Goal: Information Seeking & Learning: Learn about a topic

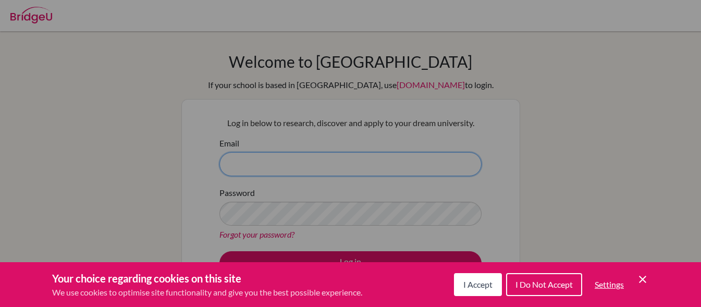
type input "danielruizm.13@gmail.com"
click at [403, 165] on div "Cookie Preferences" at bounding box center [350, 153] width 701 height 307
click at [478, 286] on span "I Accept" at bounding box center [477, 284] width 29 height 10
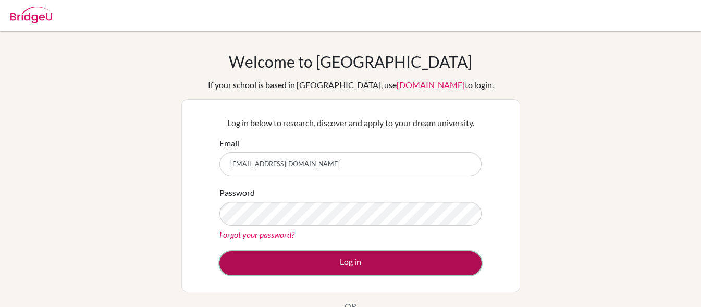
click at [413, 269] on button "Log in" at bounding box center [350, 263] width 262 height 24
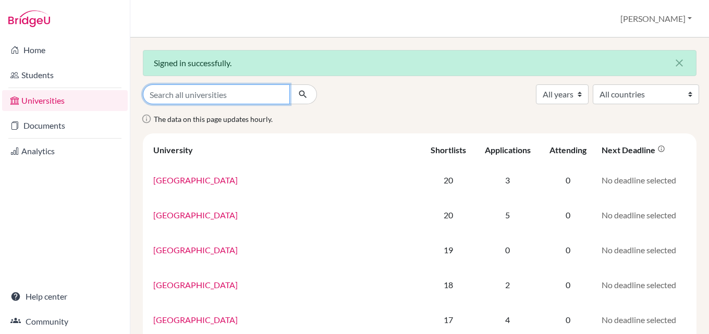
click at [226, 88] on input "Search all universities" at bounding box center [216, 94] width 147 height 20
type input "[US_STATE]"
click at [289, 84] on button "submit" at bounding box center [303, 94] width 28 height 20
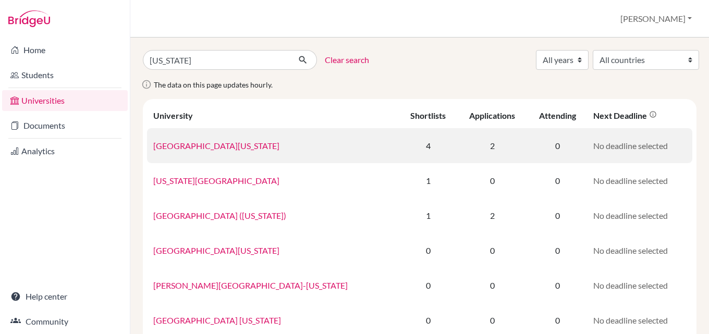
click at [223, 148] on link "[GEOGRAPHIC_DATA][US_STATE]" at bounding box center [216, 146] width 126 height 10
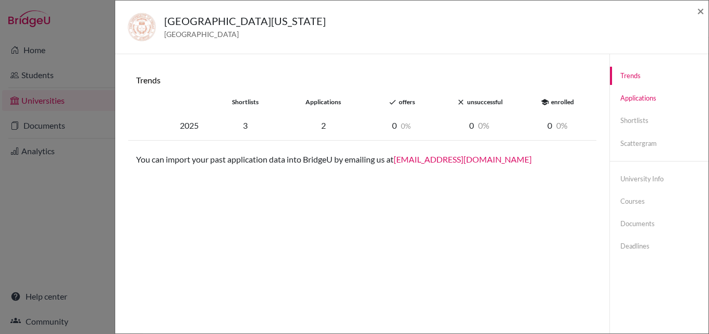
click at [634, 100] on link "Applications" at bounding box center [659, 98] width 99 height 18
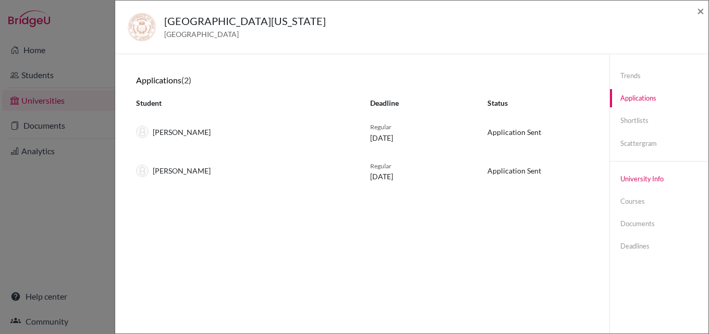
click at [643, 181] on link "University info" at bounding box center [659, 179] width 99 height 18
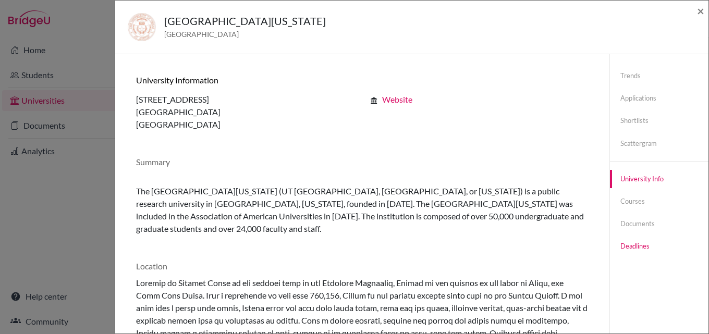
click at [638, 242] on link "Deadlines" at bounding box center [659, 246] width 99 height 18
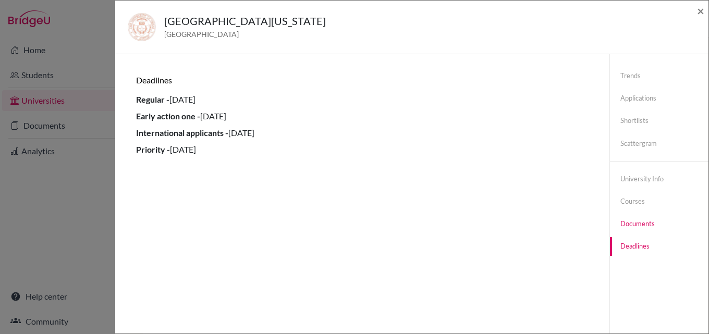
click at [639, 225] on link "Documents" at bounding box center [659, 224] width 99 height 18
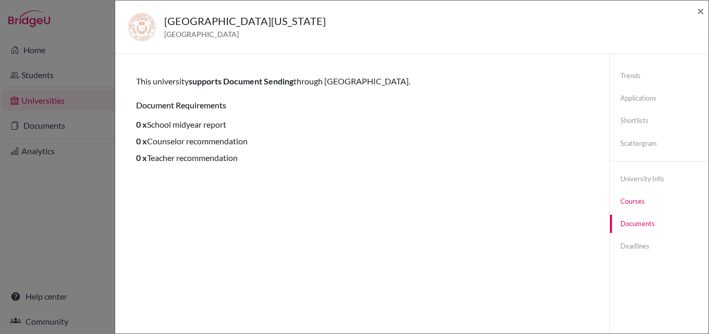
click at [630, 199] on link "Courses" at bounding box center [659, 201] width 99 height 18
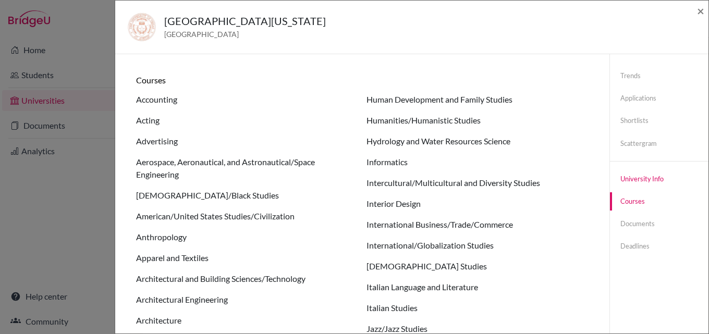
click at [644, 183] on link "University info" at bounding box center [659, 179] width 99 height 18
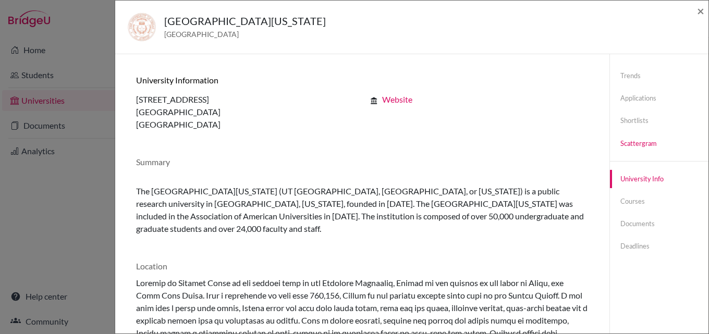
click at [638, 138] on link "Scattergram" at bounding box center [659, 143] width 99 height 18
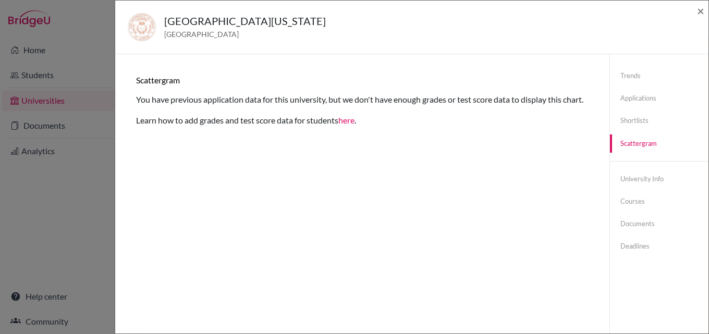
click at [65, 232] on div "[GEOGRAPHIC_DATA][US_STATE] at [GEOGRAPHIC_DATA] [GEOGRAPHIC_DATA] × Trends sho…" at bounding box center [354, 167] width 709 height 334
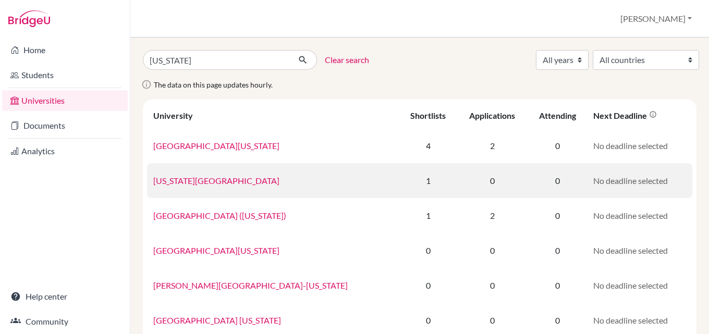
click at [213, 179] on link "[US_STATE][GEOGRAPHIC_DATA]" at bounding box center [216, 181] width 126 height 10
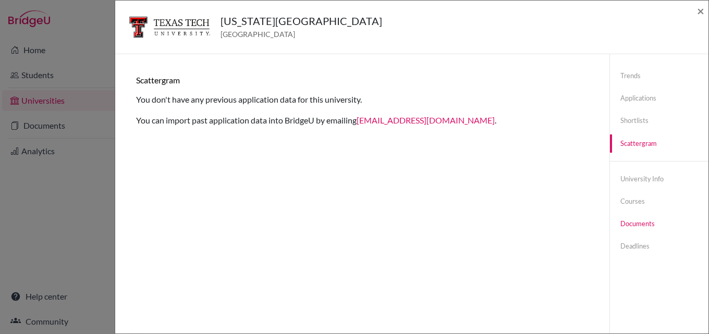
click at [645, 220] on link "Documents" at bounding box center [659, 224] width 99 height 18
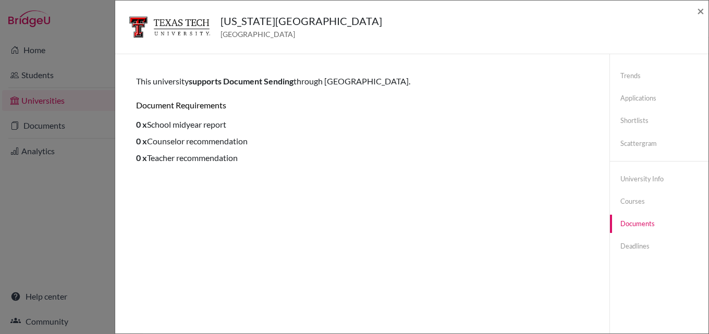
click at [79, 190] on div "[US_STATE][GEOGRAPHIC_DATA] [GEOGRAPHIC_DATA] × Trends You don’t have any previ…" at bounding box center [354, 167] width 709 height 334
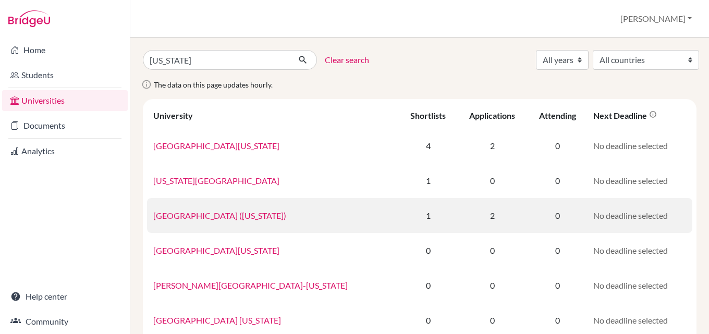
click at [218, 222] on td "[GEOGRAPHIC_DATA] ([US_STATE])" at bounding box center [273, 215] width 252 height 35
click at [223, 213] on link "[GEOGRAPHIC_DATA] ([US_STATE])" at bounding box center [219, 216] width 133 height 10
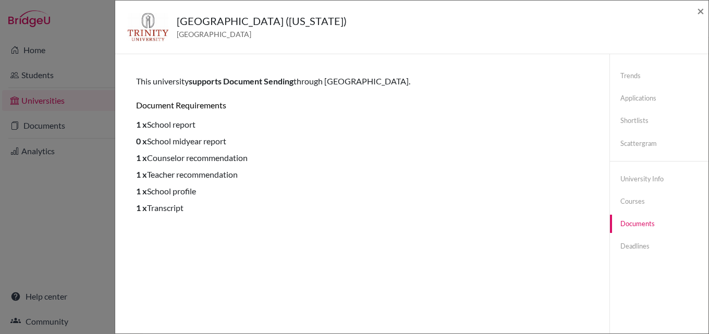
click at [112, 180] on div "[GEOGRAPHIC_DATA] ([US_STATE]) [GEOGRAPHIC_DATA] × Trends shortlists applicatio…" at bounding box center [354, 167] width 709 height 334
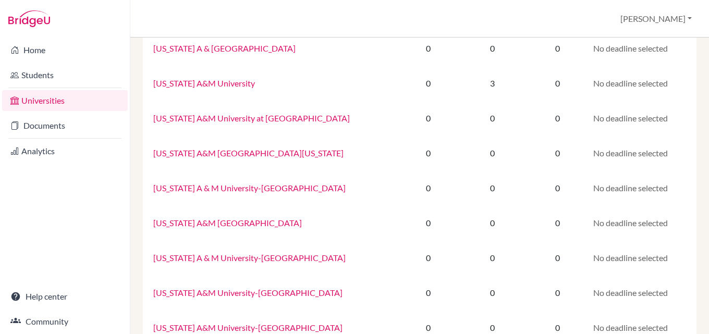
scroll to position [625, 0]
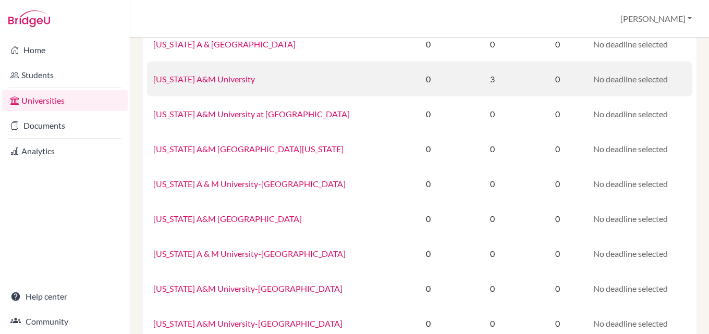
click at [171, 76] on link "[US_STATE] A&M University" at bounding box center [204, 79] width 102 height 10
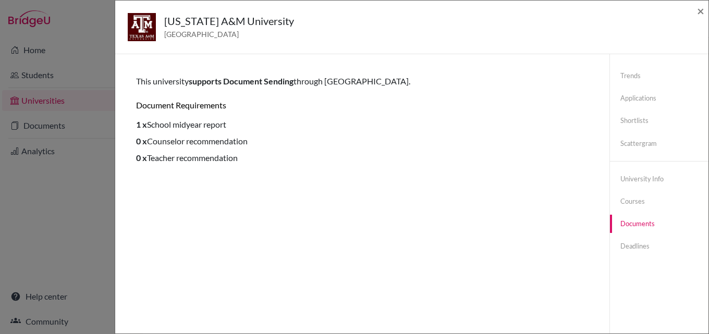
click at [105, 201] on div "[US_STATE] A&M University [GEOGRAPHIC_DATA] × Trends shortlists applications do…" at bounding box center [354, 167] width 709 height 334
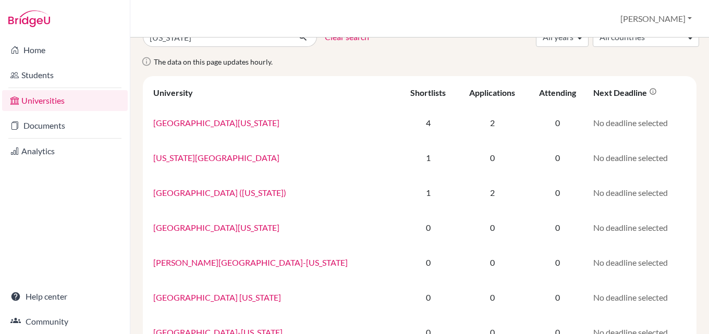
scroll to position [0, 0]
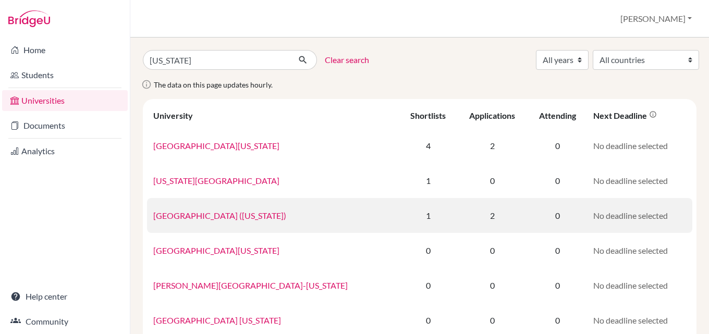
click at [202, 216] on link "[GEOGRAPHIC_DATA] ([US_STATE])" at bounding box center [219, 216] width 133 height 10
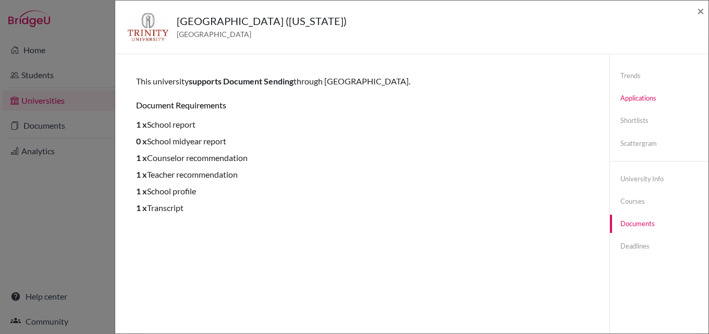
click at [658, 96] on link "Applications" at bounding box center [659, 98] width 99 height 18
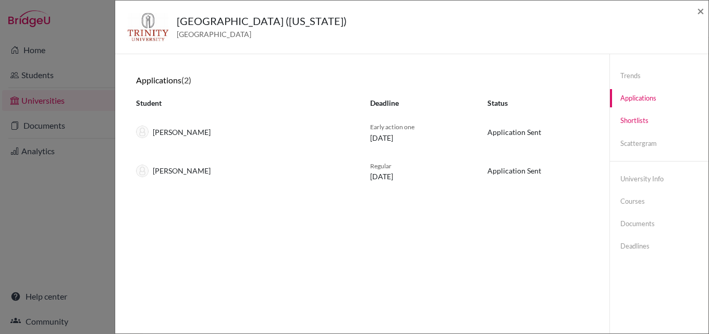
click at [648, 121] on link "Shortlists" at bounding box center [659, 121] width 99 height 18
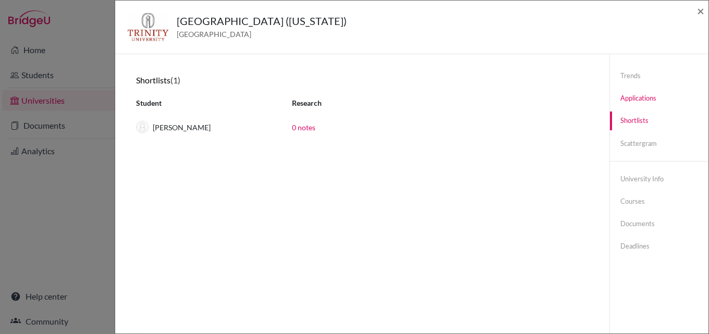
click at [633, 96] on link "Applications" at bounding box center [659, 98] width 99 height 18
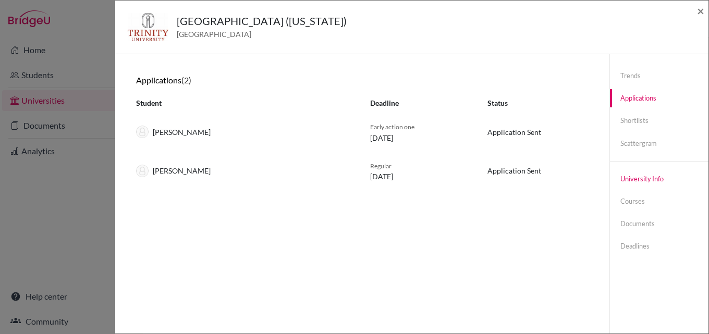
click at [649, 187] on link "University info" at bounding box center [659, 179] width 99 height 18
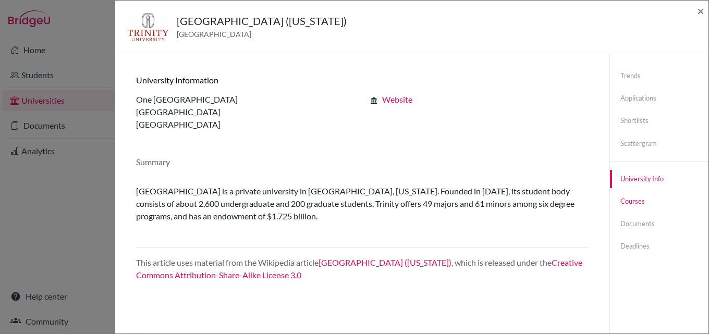
click at [646, 202] on link "Courses" at bounding box center [659, 201] width 99 height 18
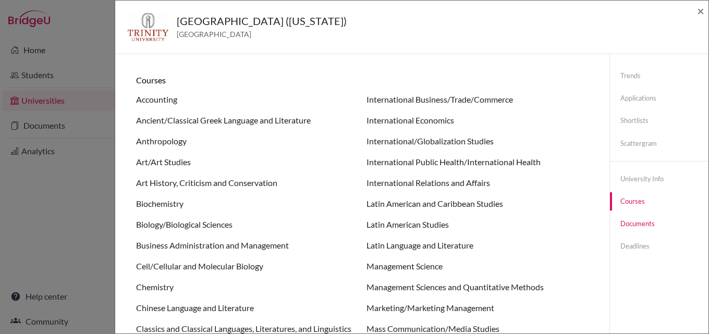
click at [647, 225] on link "Documents" at bounding box center [659, 224] width 99 height 18
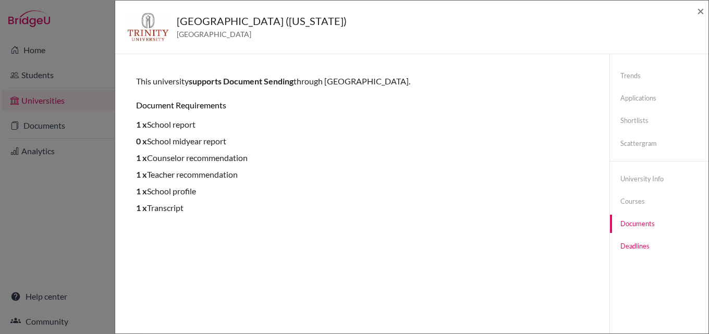
click at [647, 254] on link "Deadlines" at bounding box center [659, 246] width 99 height 18
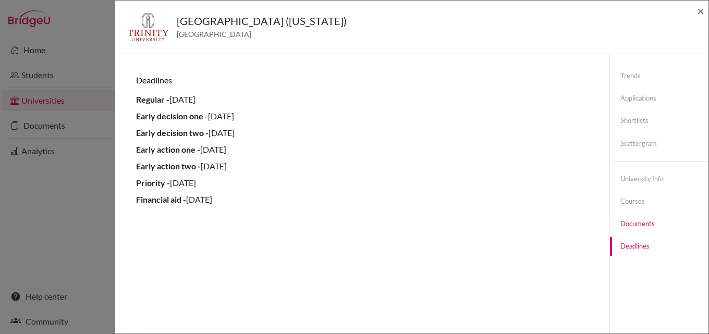
click at [645, 228] on link "Documents" at bounding box center [659, 224] width 99 height 18
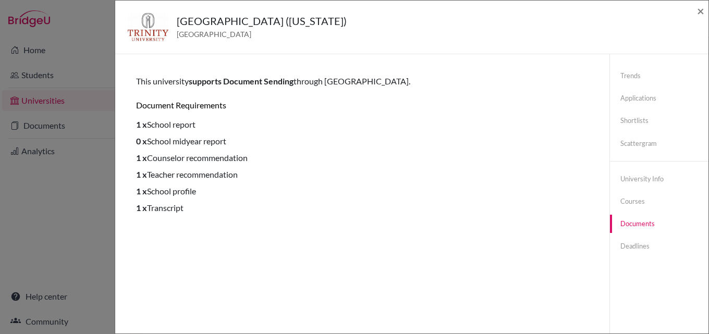
click at [101, 192] on div "[GEOGRAPHIC_DATA] ([US_STATE]) [GEOGRAPHIC_DATA] × Trends shortlists applicatio…" at bounding box center [354, 167] width 709 height 334
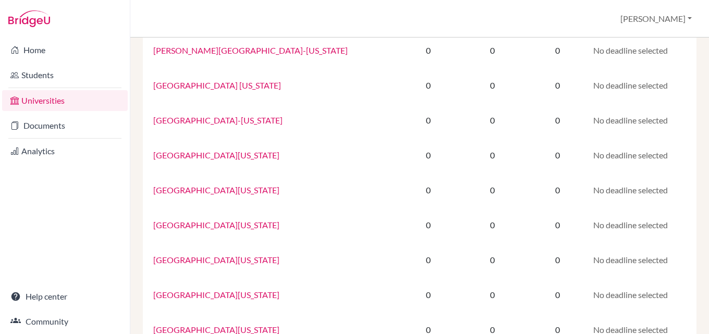
scroll to position [313, 0]
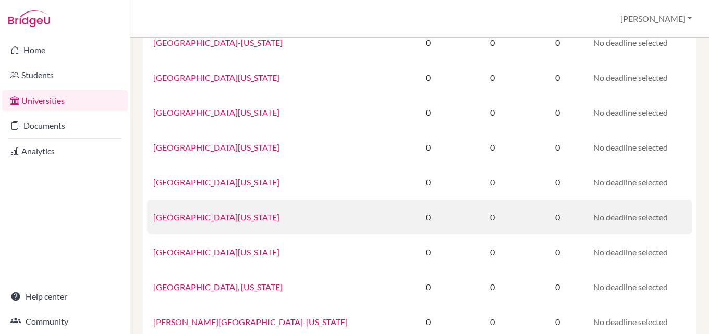
click at [174, 223] on td "[GEOGRAPHIC_DATA][US_STATE]" at bounding box center [273, 217] width 252 height 35
click at [201, 210] on td "[GEOGRAPHIC_DATA][US_STATE]" at bounding box center [273, 217] width 252 height 35
click at [205, 217] on link "[GEOGRAPHIC_DATA][US_STATE]" at bounding box center [216, 217] width 126 height 10
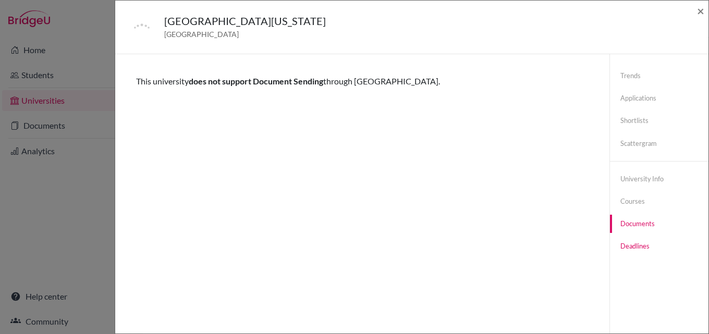
click at [643, 245] on link "Deadlines" at bounding box center [659, 246] width 99 height 18
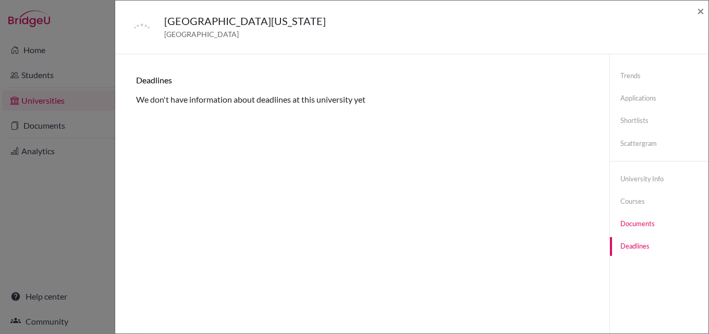
click at [638, 228] on link "Documents" at bounding box center [659, 224] width 99 height 18
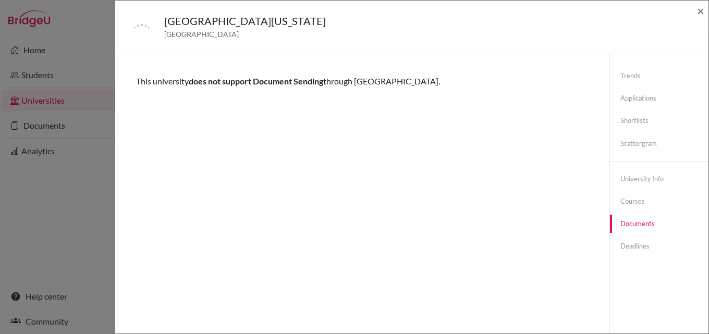
click at [90, 171] on div "[GEOGRAPHIC_DATA][US_STATE] [GEOGRAPHIC_DATA] × Trends You don’t have any previ…" at bounding box center [354, 167] width 709 height 334
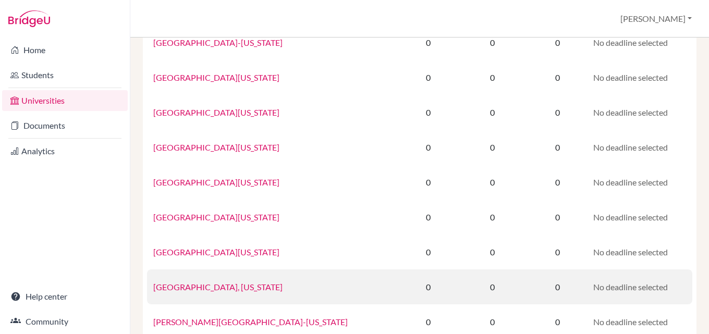
click at [227, 289] on link "[GEOGRAPHIC_DATA], [US_STATE]" at bounding box center [217, 287] width 129 height 10
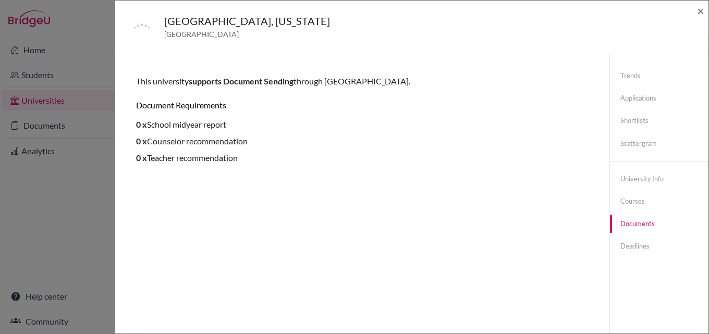
click at [101, 205] on div "[GEOGRAPHIC_DATA], [US_STATE] [GEOGRAPHIC_DATA] × Trends You don’t have any pre…" at bounding box center [354, 167] width 709 height 334
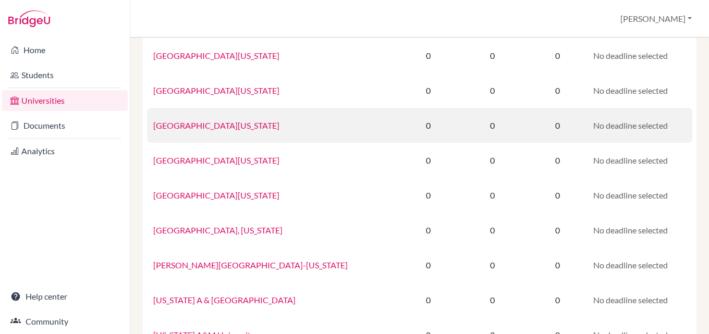
scroll to position [521, 0]
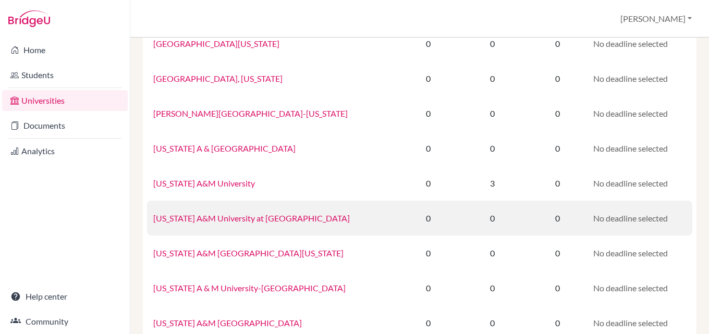
click at [187, 219] on link "[US_STATE] A&M University at [GEOGRAPHIC_DATA]" at bounding box center [251, 218] width 196 height 10
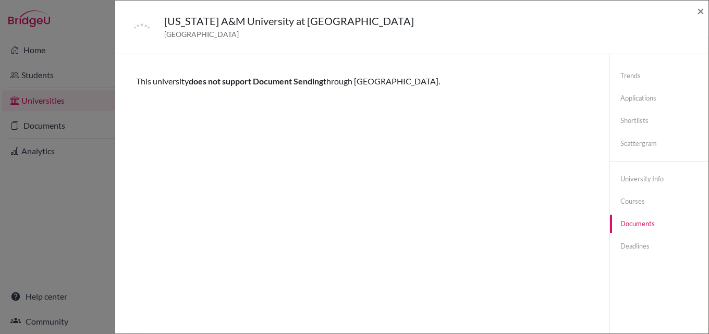
click at [63, 219] on div "[US_STATE] A&M University at [GEOGRAPHIC_DATA] [GEOGRAPHIC_DATA] × Trends You d…" at bounding box center [354, 167] width 709 height 334
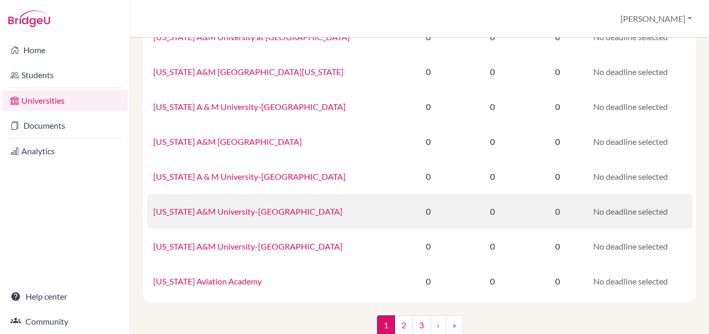
scroll to position [724, 0]
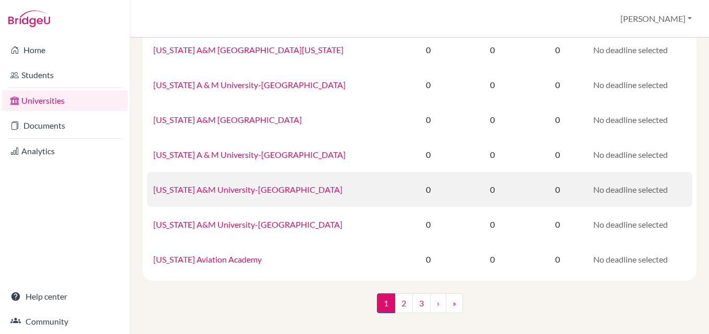
click at [204, 191] on link "[US_STATE] A&M University-[GEOGRAPHIC_DATA]" at bounding box center [247, 190] width 189 height 10
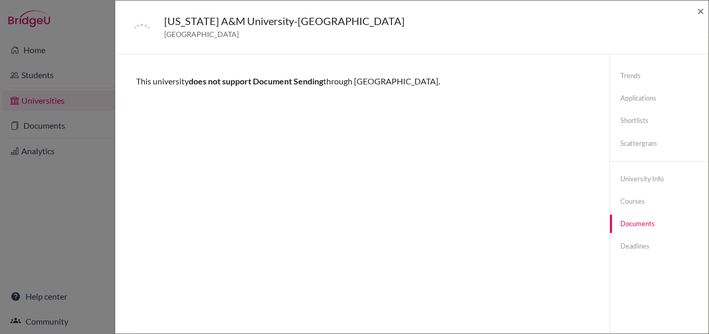
click at [39, 212] on div "[US_STATE] A&M University-[GEOGRAPHIC_DATA] [GEOGRAPHIC_DATA] × Trends You don’…" at bounding box center [354, 167] width 709 height 334
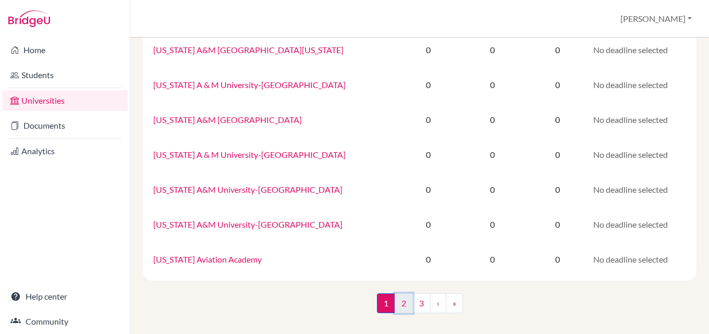
click at [395, 302] on link "2" at bounding box center [404, 303] width 18 height 20
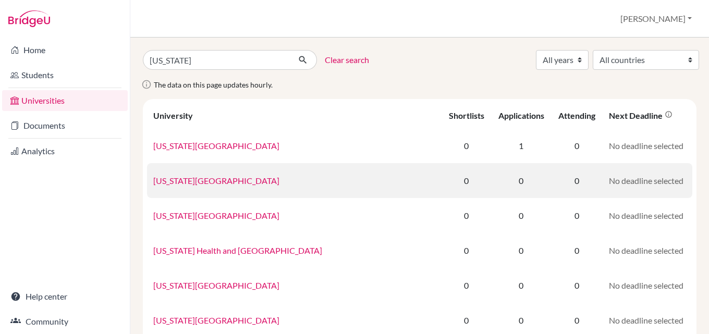
click at [185, 181] on link "[US_STATE][GEOGRAPHIC_DATA]" at bounding box center [216, 181] width 126 height 10
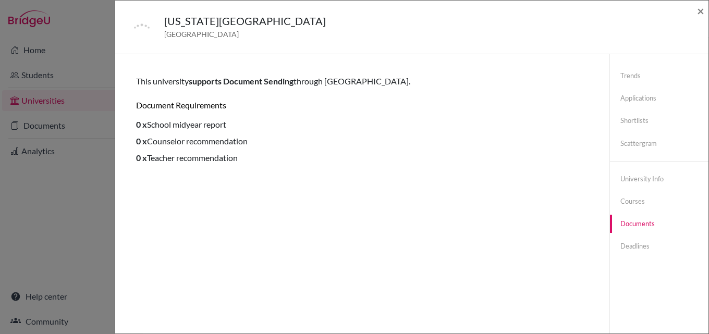
click at [114, 189] on div "[US_STATE] College [GEOGRAPHIC_DATA] × Trends You don’t have any previous appli…" at bounding box center [354, 167] width 709 height 334
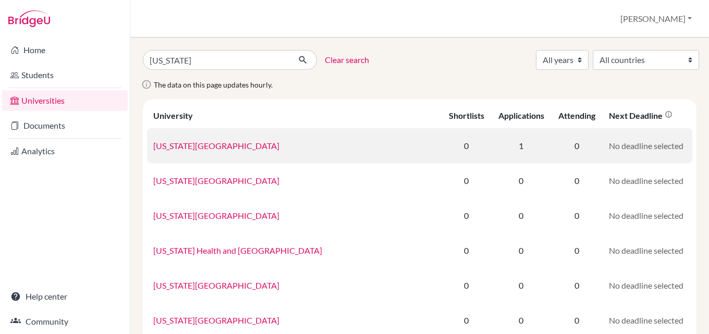
click at [173, 147] on link "[US_STATE][GEOGRAPHIC_DATA]" at bounding box center [216, 146] width 126 height 10
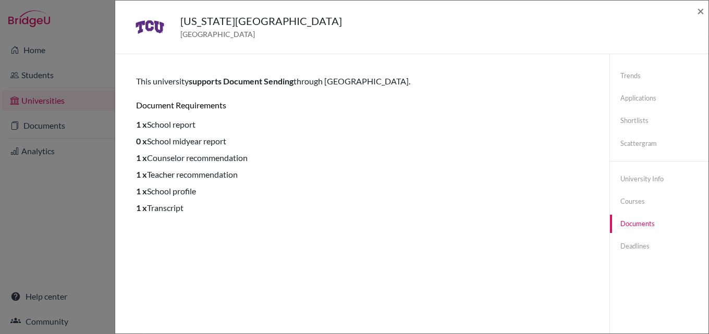
click at [107, 189] on div "[US_STATE][GEOGRAPHIC_DATA] [GEOGRAPHIC_DATA] × Trends shortlists applications …" at bounding box center [354, 167] width 709 height 334
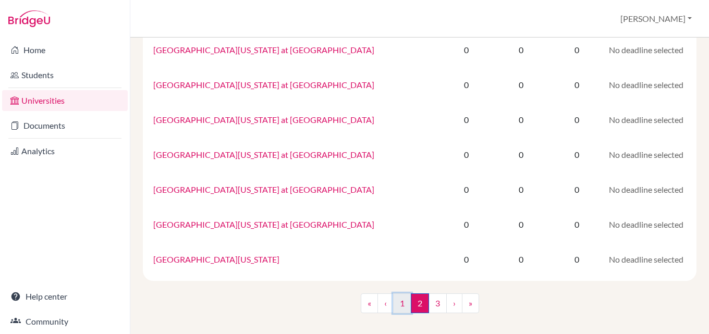
click at [397, 297] on link "1" at bounding box center [402, 303] width 18 height 20
